Goal: Task Accomplishment & Management: Use online tool/utility

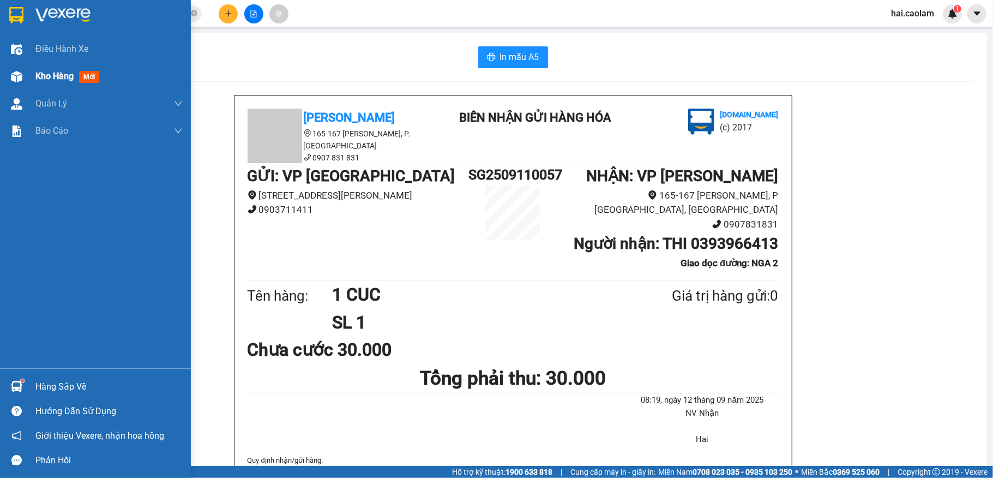
click at [31, 83] on div "Kho hàng mới" at bounding box center [95, 76] width 191 height 27
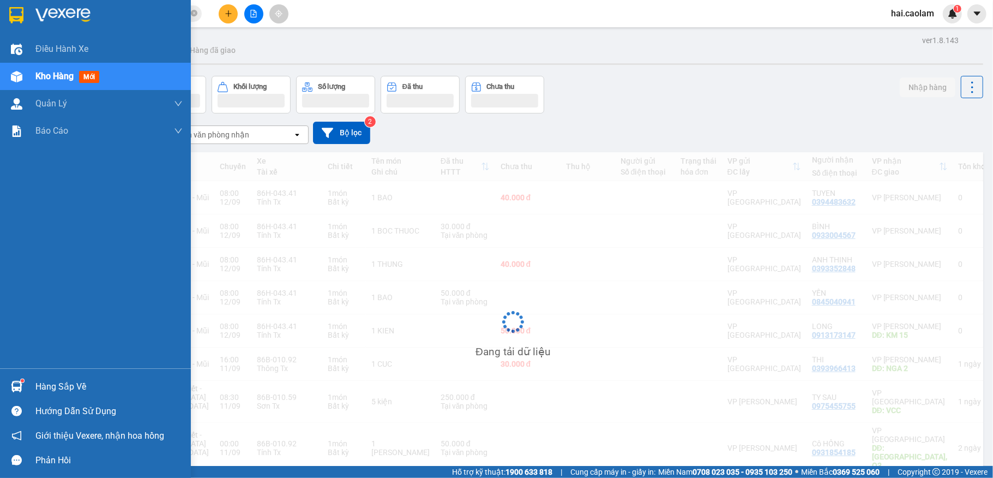
click at [122, 85] on div "Kho hàng mới" at bounding box center [108, 76] width 147 height 27
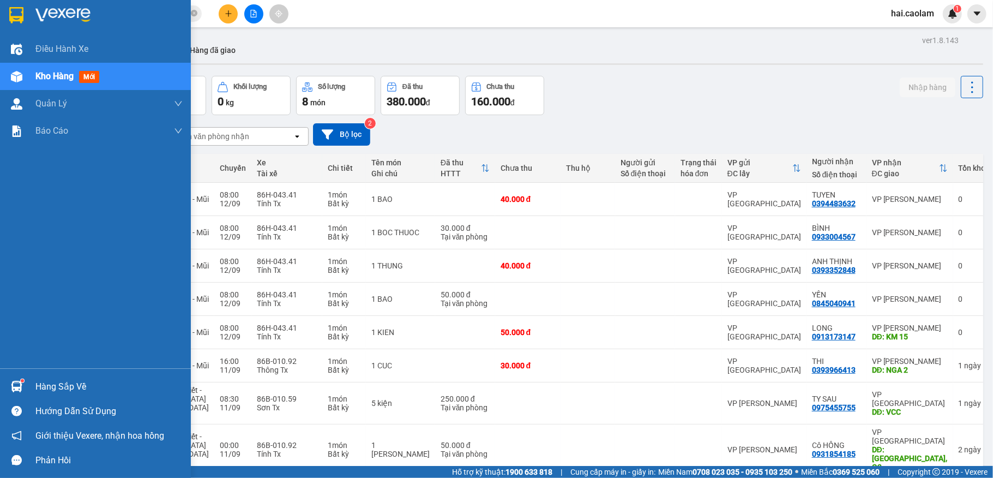
click at [122, 85] on div "Kho hàng mới" at bounding box center [108, 76] width 147 height 27
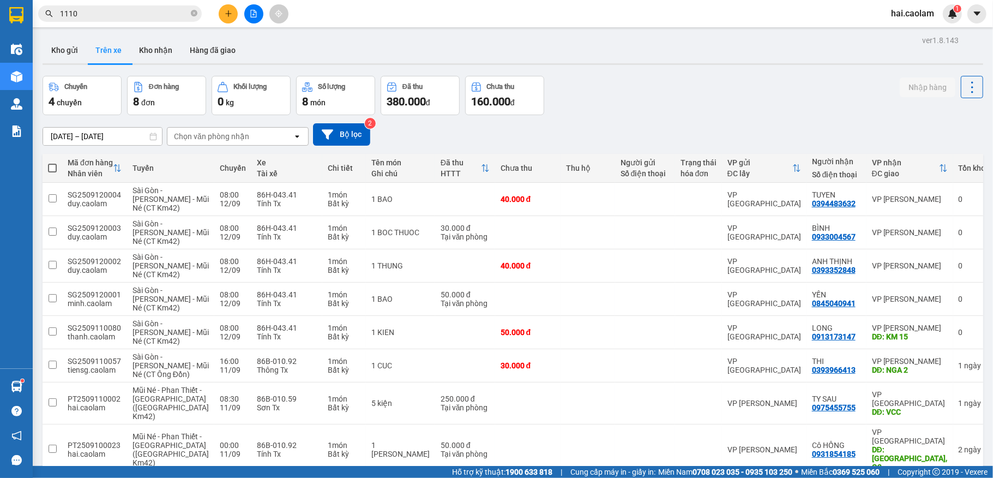
click at [371, 67] on div "ver 1.8.143 Kho gửi Trên xe Kho nhận Hàng đã giao Chuyến 4 chuyến Đơn hàng 8 đơ…" at bounding box center [513, 274] width 950 height 482
click at [384, 45] on div "Kho gửi Trên xe Kho nhận Hàng đã giao" at bounding box center [513, 51] width 941 height 29
click at [158, 46] on button "Kho nhận" at bounding box center [155, 50] width 51 height 26
type input "[DATE] – [DATE]"
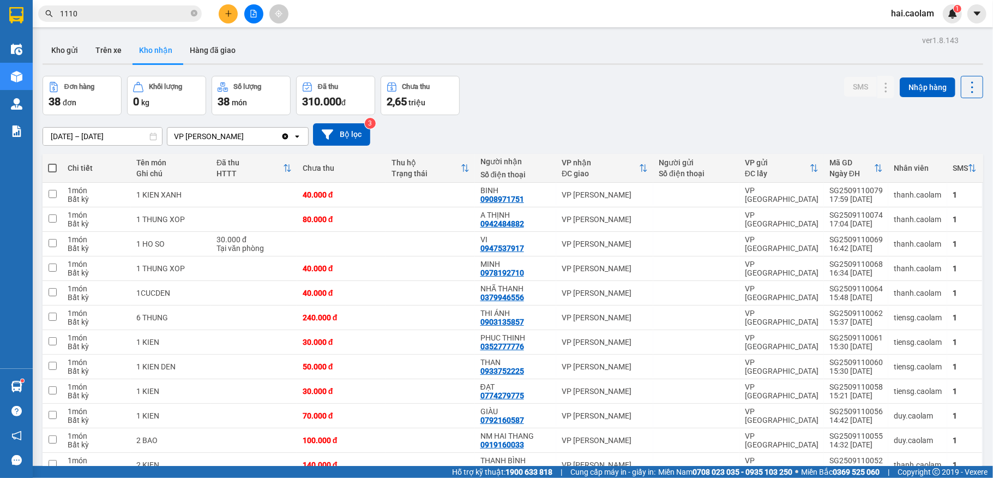
click at [145, 11] on input "1110" at bounding box center [124, 14] width 129 height 12
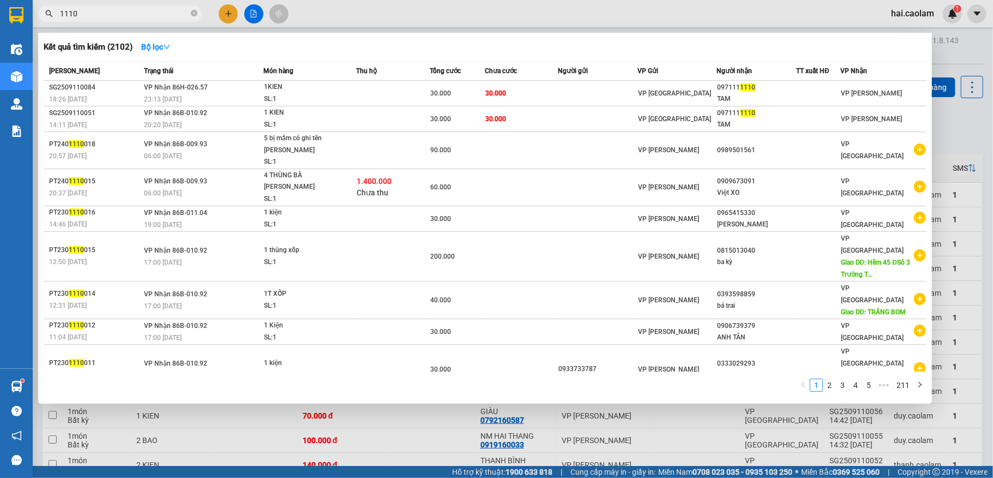
click at [145, 11] on input "1110" at bounding box center [124, 14] width 129 height 12
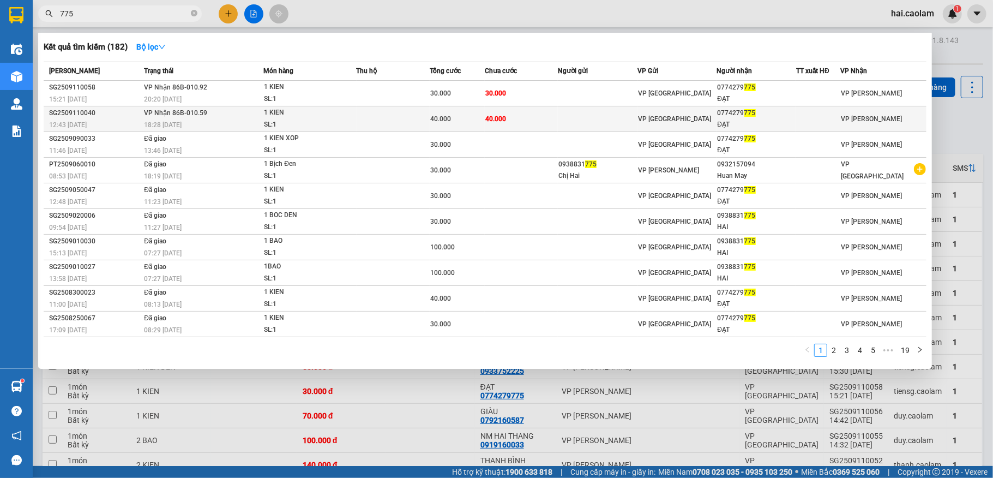
type input "775"
click at [324, 112] on div "1 KIEN" at bounding box center [305, 113] width 82 height 12
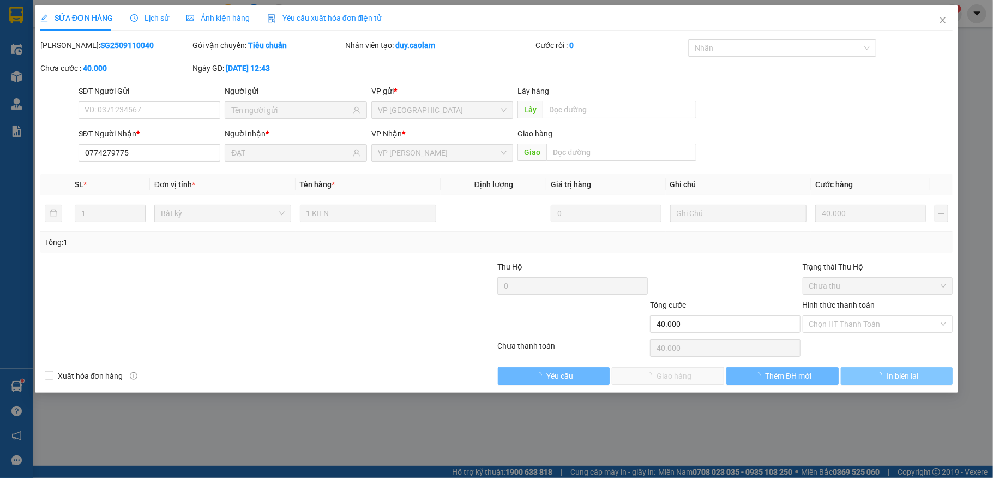
type input "0774279775"
type input "ĐẠT"
type input "40.000"
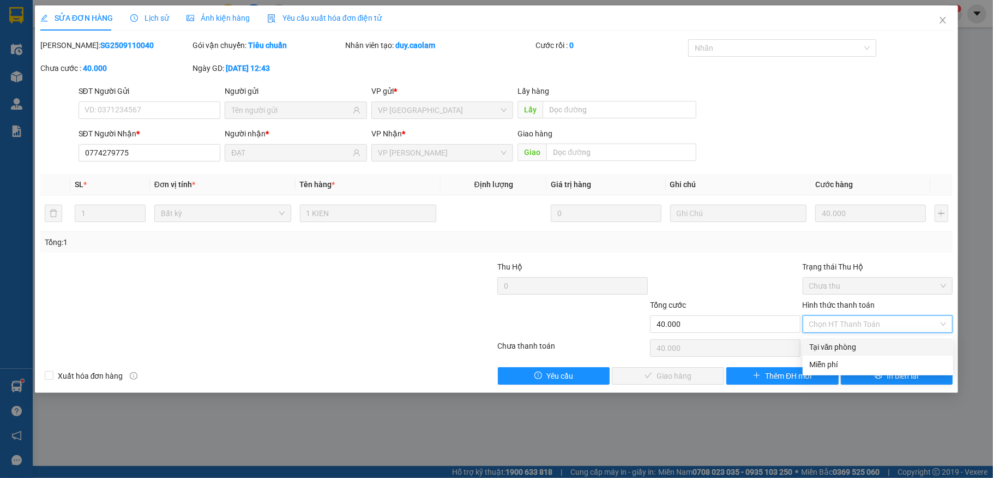
click at [832, 348] on div "Tại văn phòng" at bounding box center [878, 347] width 137 height 12
type input "0"
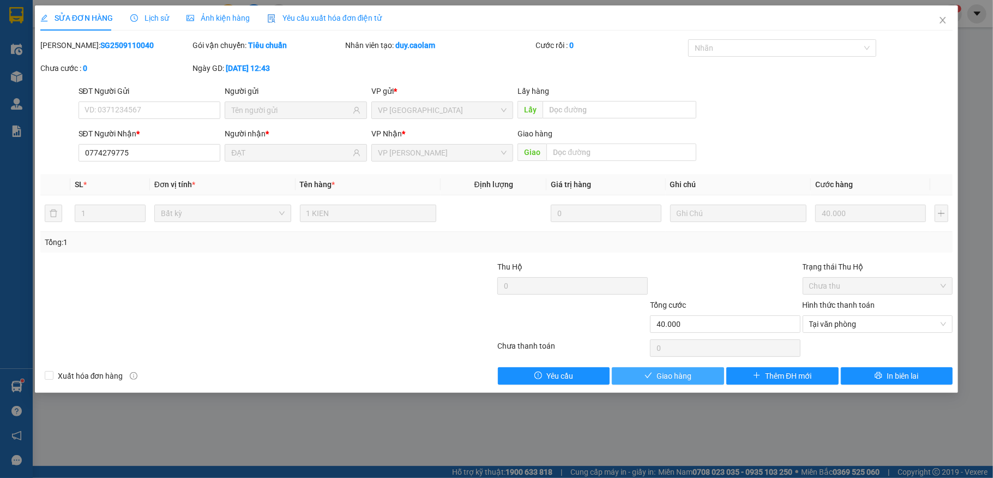
click at [667, 380] on span "Giao hàng" at bounding box center [674, 376] width 35 height 12
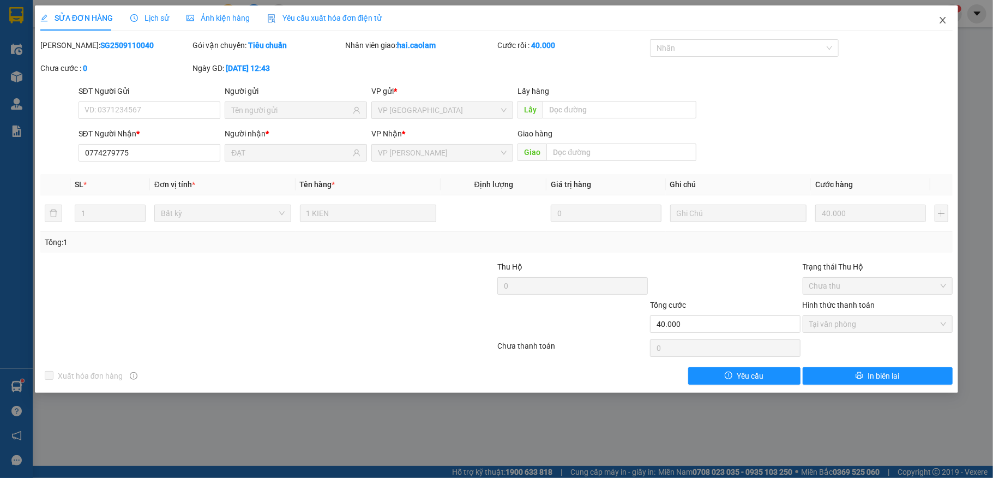
click at [939, 21] on icon "close" at bounding box center [943, 20] width 9 height 9
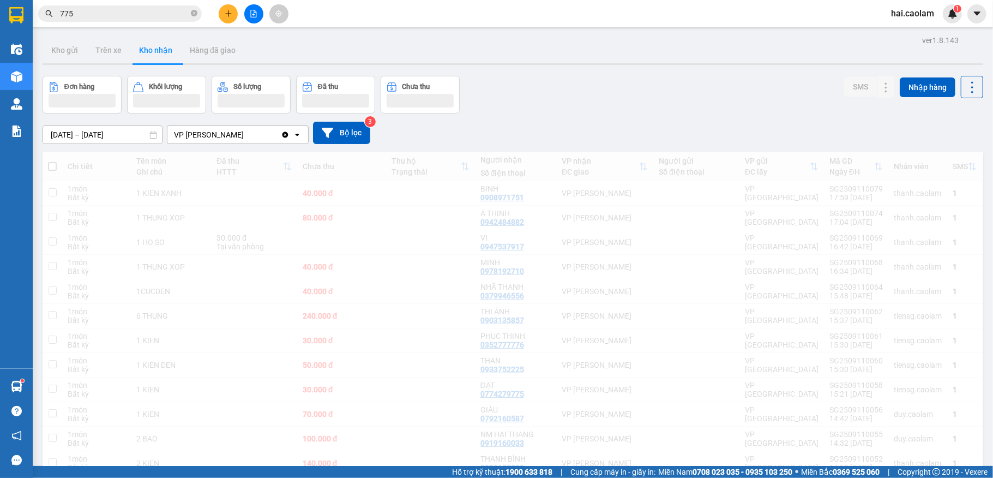
click at [106, 13] on input "775" at bounding box center [124, 14] width 129 height 12
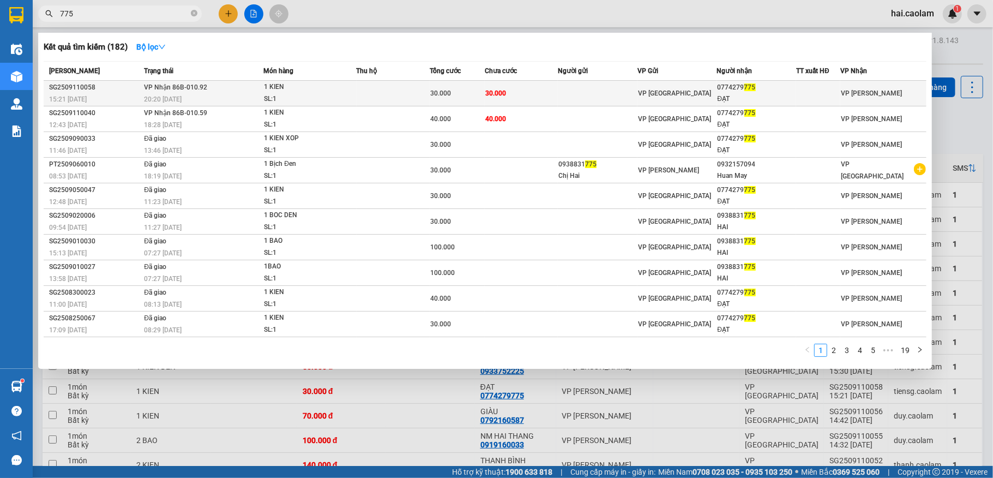
click at [796, 84] on div "0774279 775" at bounding box center [757, 87] width 79 height 11
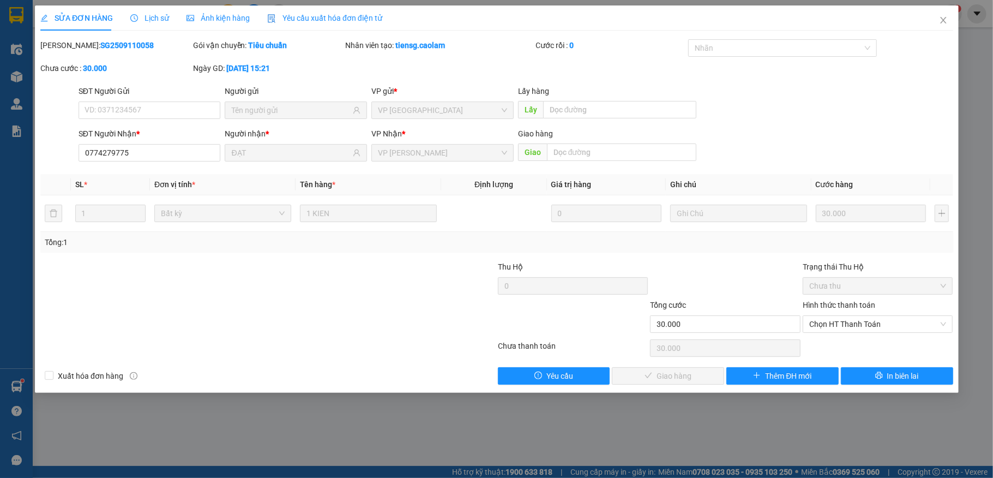
type input "0774279775"
type input "ĐẠT"
type input "30.000"
click at [858, 326] on span "Chọn HT Thanh Toán" at bounding box center [878, 324] width 137 height 16
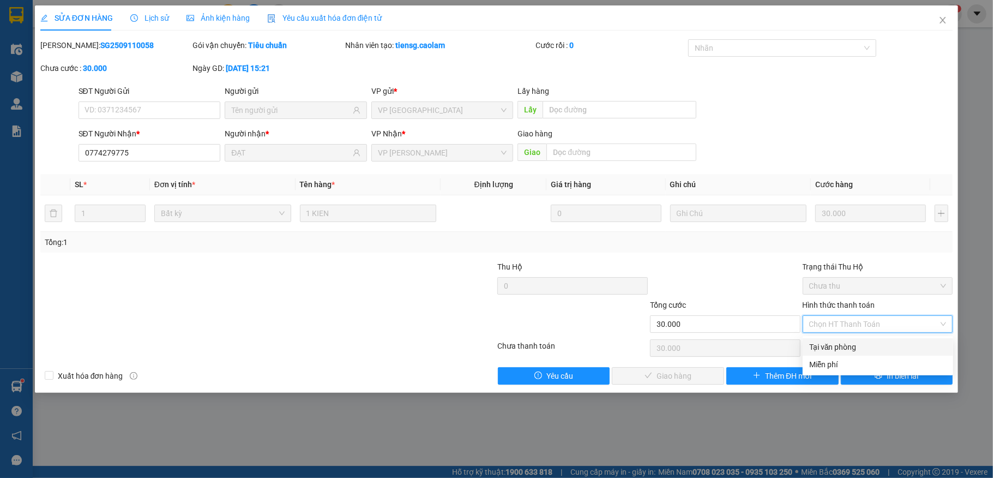
click at [845, 341] on div "Tại văn phòng" at bounding box center [878, 347] width 137 height 12
type input "0"
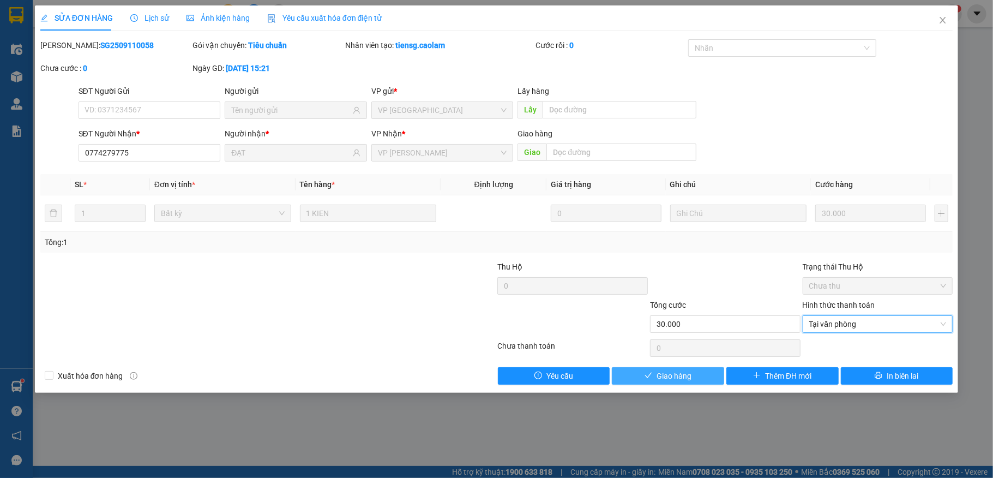
click at [675, 377] on span "Giao hàng" at bounding box center [674, 376] width 35 height 12
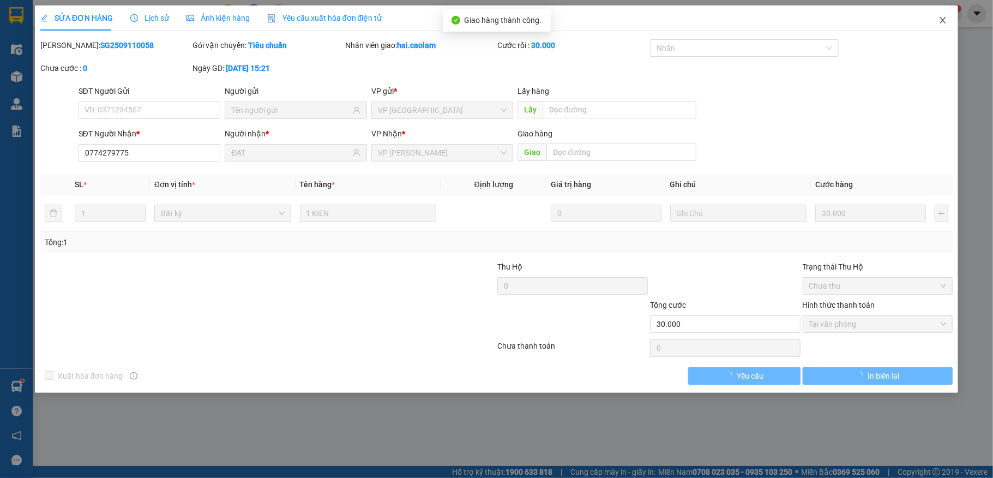
click at [947, 26] on span "Close" at bounding box center [943, 20] width 31 height 31
